Goal: Check status: Check status

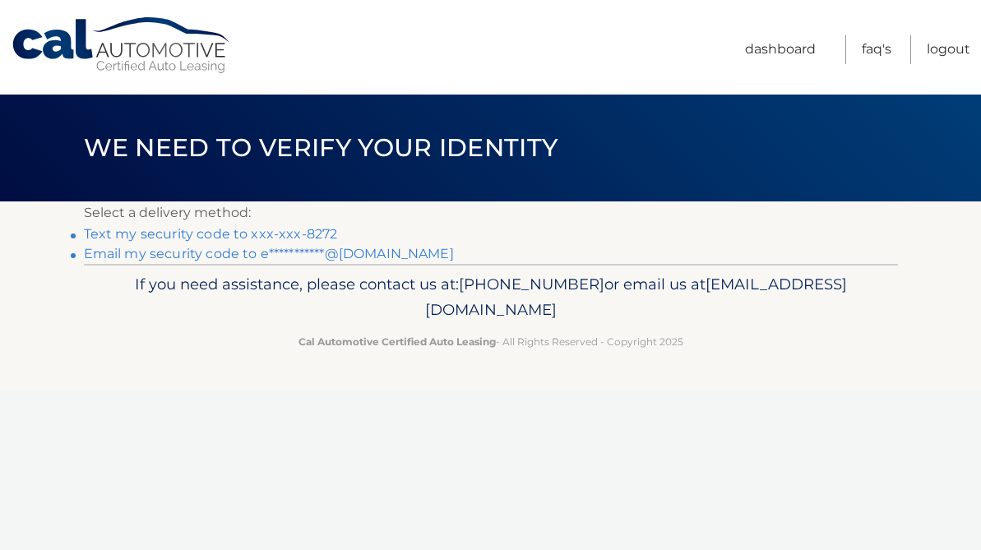
click at [297, 233] on link "Text my security code to xxx-xxx-8272" at bounding box center [211, 234] width 254 height 16
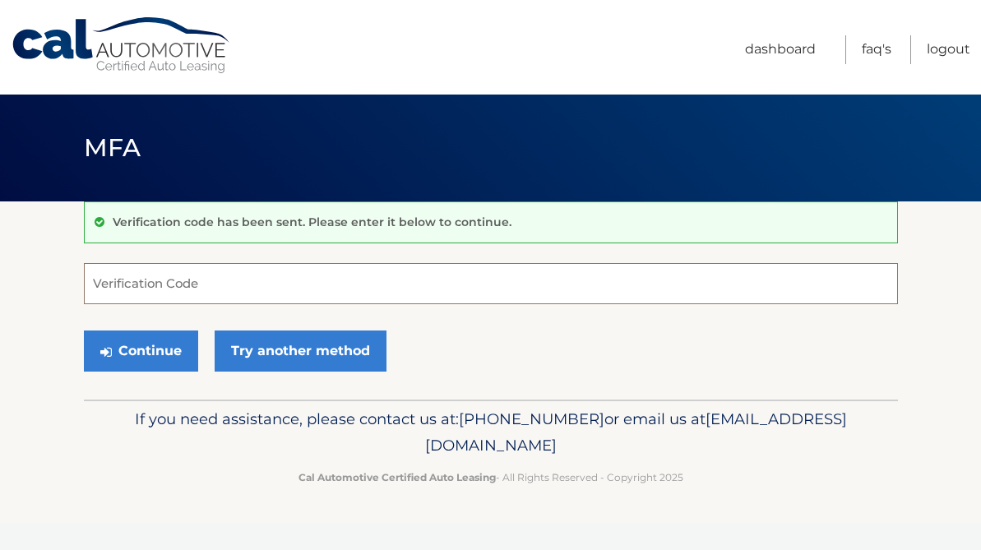
click at [270, 275] on input "Verification Code" at bounding box center [491, 283] width 814 height 41
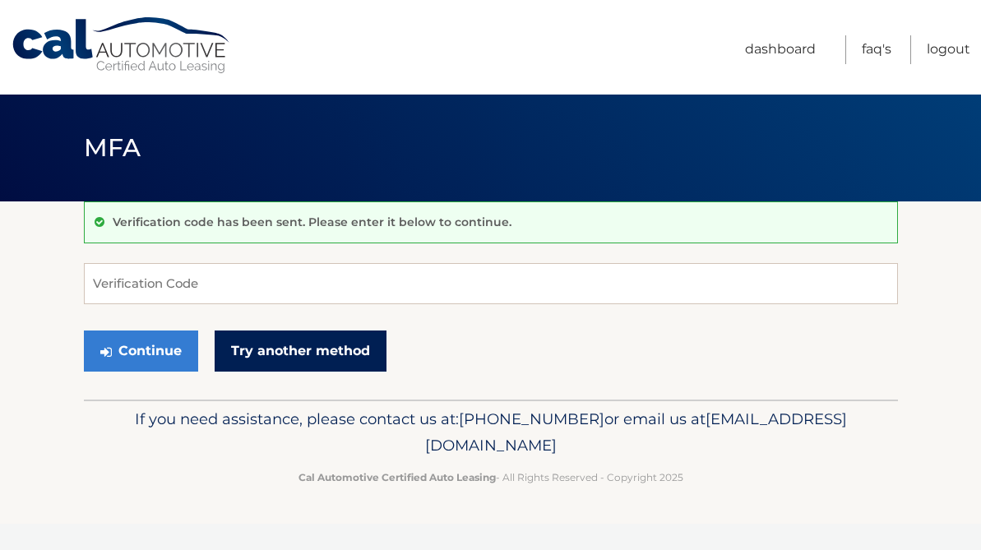
click at [325, 346] on link "Try another method" at bounding box center [301, 350] width 172 height 41
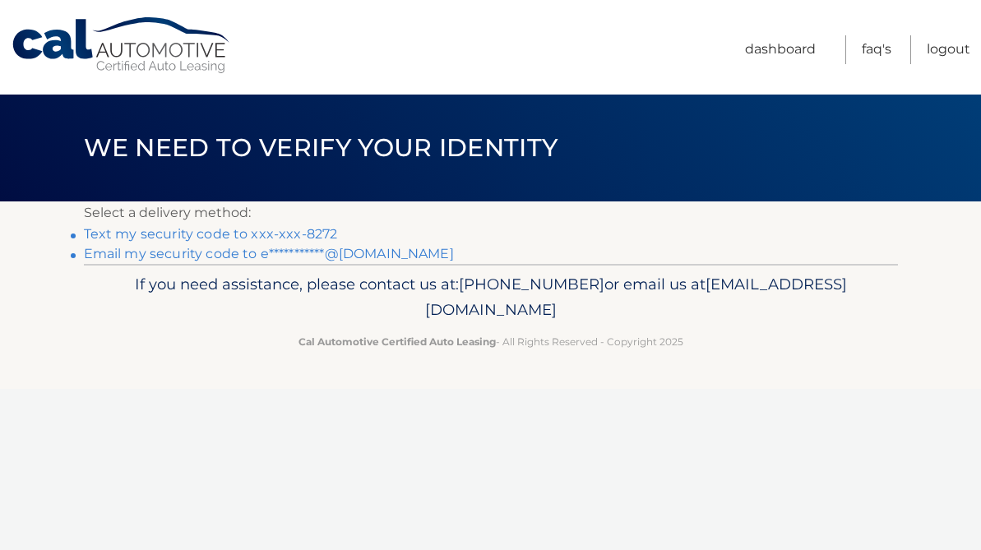
click at [355, 256] on link "**********" at bounding box center [269, 254] width 370 height 16
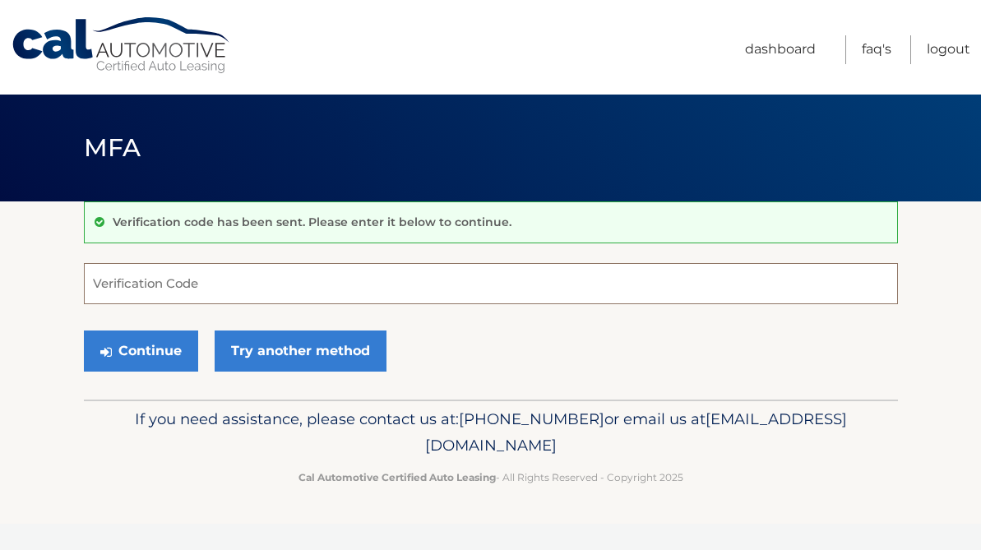
click at [302, 279] on input "Verification Code" at bounding box center [491, 283] width 814 height 41
paste input "133666"
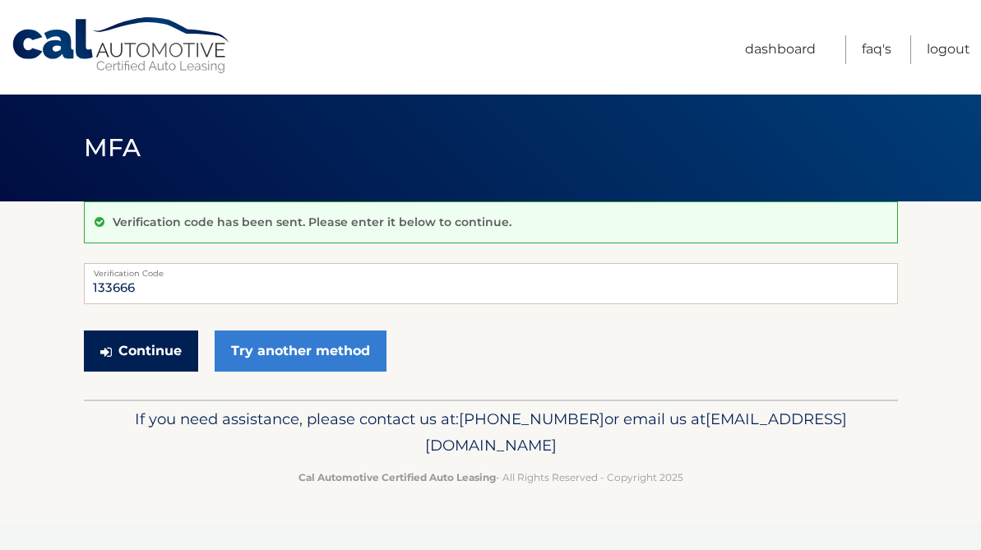
click at [160, 363] on button "Continue" at bounding box center [141, 350] width 114 height 41
click at [199, 287] on input "133666" at bounding box center [491, 283] width 814 height 41
type input "133666"
click at [145, 365] on button "Continue" at bounding box center [141, 350] width 114 height 41
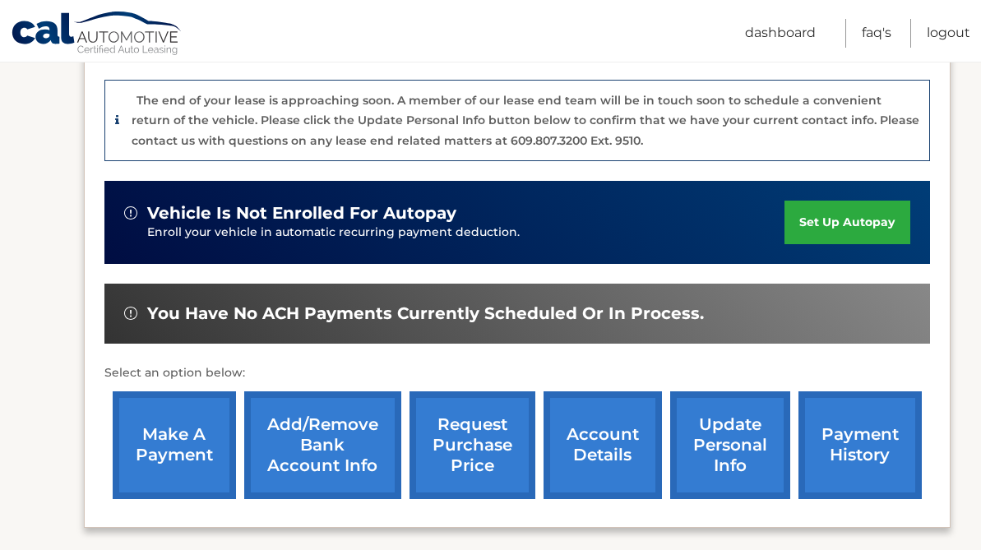
scroll to position [421, 0]
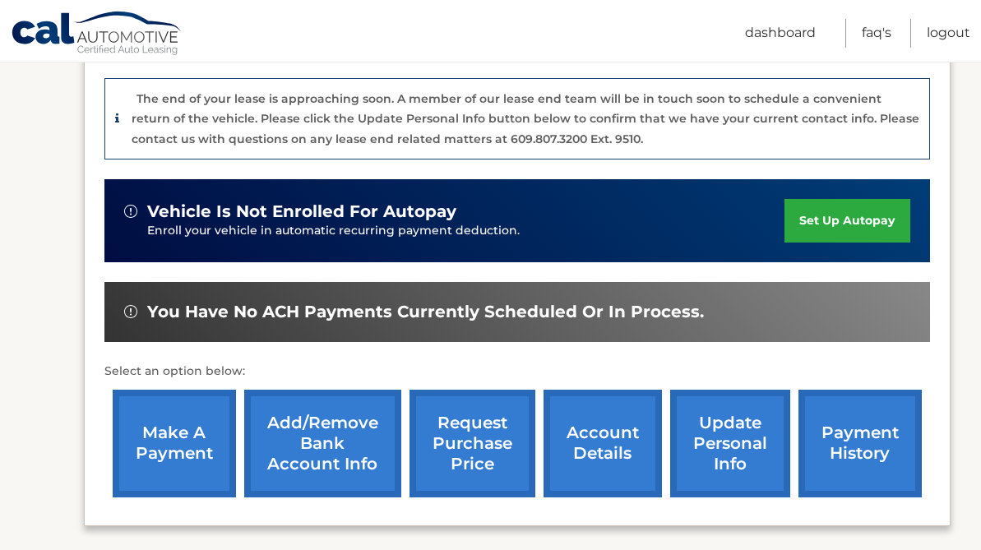
click at [607, 404] on link "account details" at bounding box center [602, 444] width 118 height 108
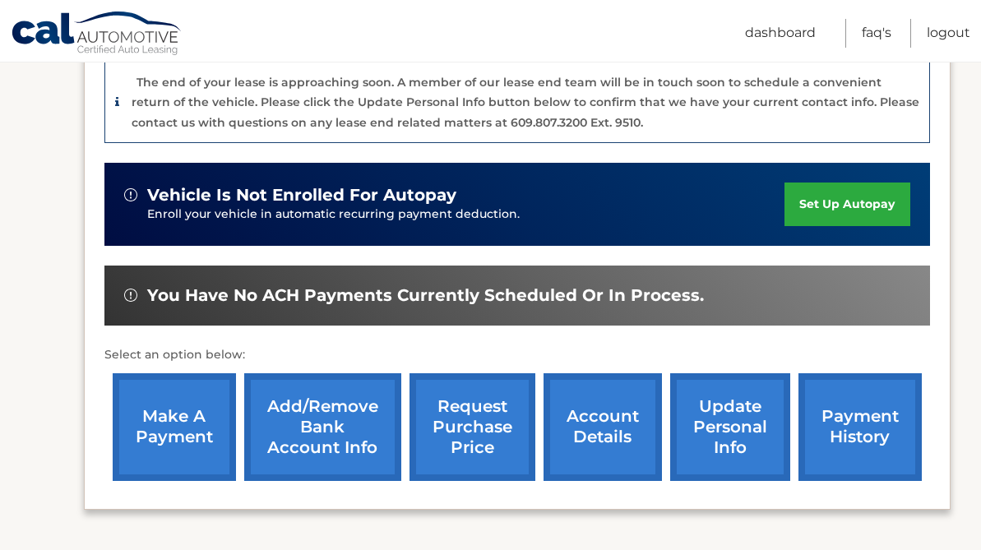
scroll to position [438, 0]
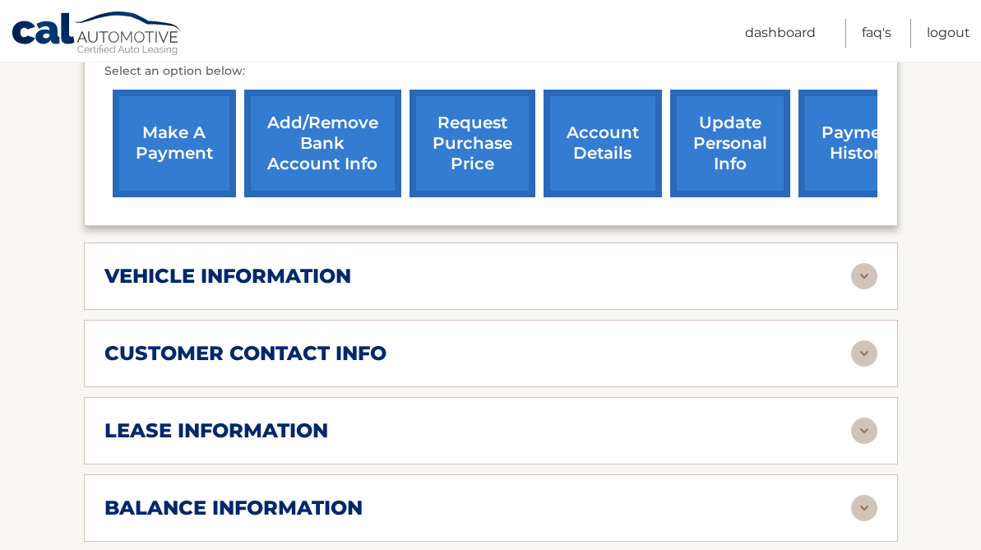
scroll to position [662, 0]
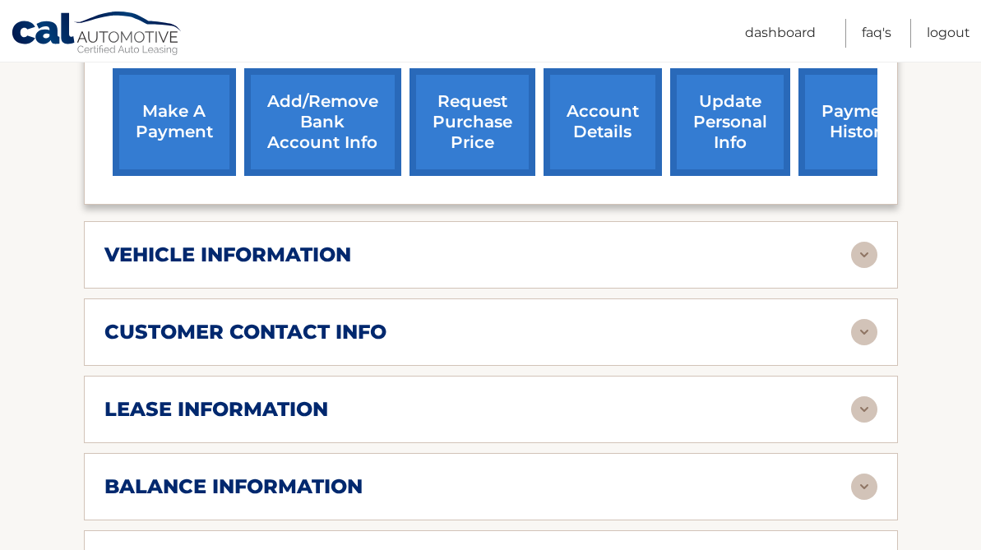
click at [363, 484] on div "balance information Payments Received 38 Payments Remaining 1 Next Payment will…" at bounding box center [491, 486] width 814 height 67
click at [376, 474] on div "balance information" at bounding box center [477, 486] width 746 height 25
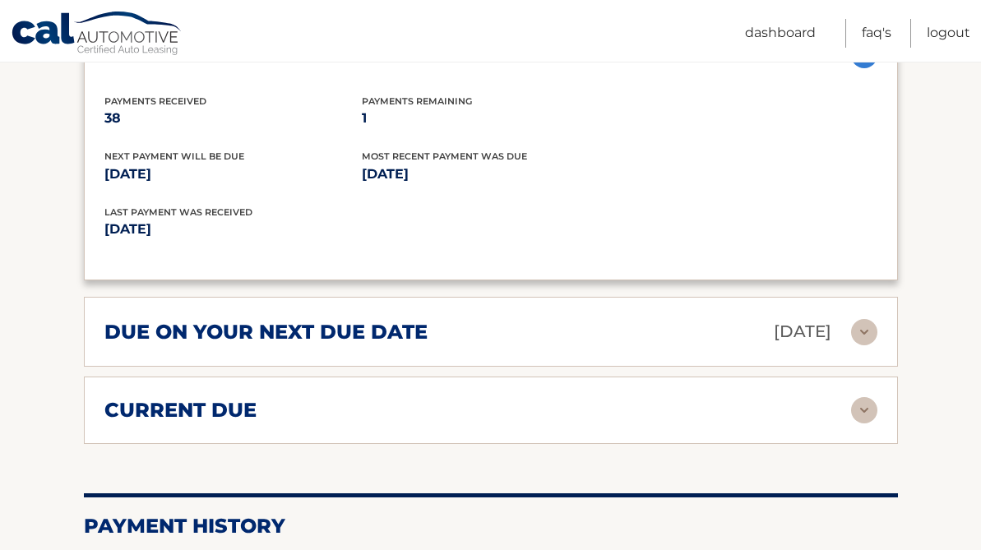
scroll to position [1101, 0]
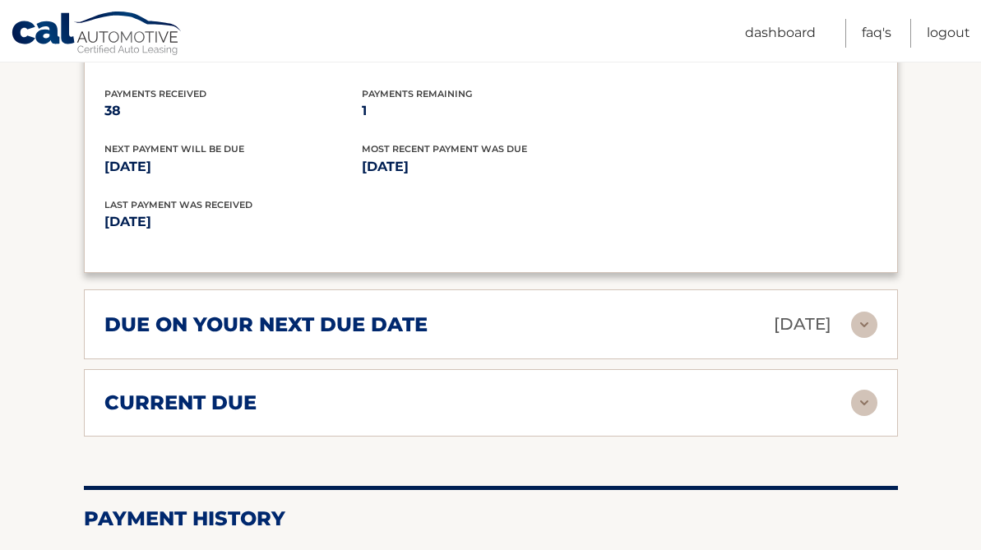
click at [764, 390] on div "current due" at bounding box center [477, 402] width 746 height 25
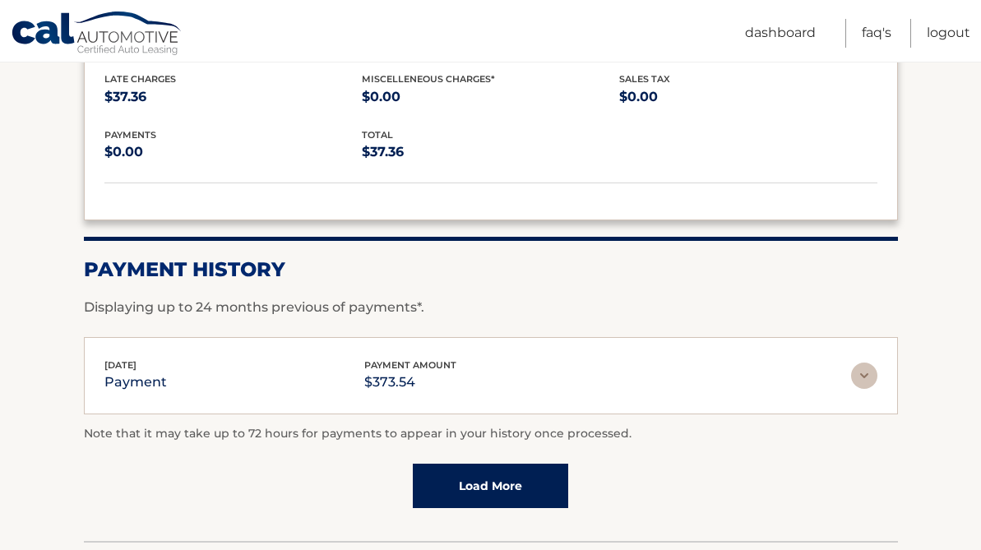
scroll to position [1564, 0]
